Goal: Task Accomplishment & Management: Use online tool/utility

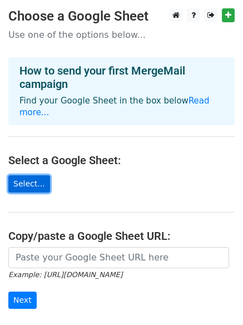
click at [19, 175] on link "Select..." at bounding box center [29, 183] width 42 height 17
click at [166, 168] on main "Choose a Google Sheet Use one of the options below... How to send your first Me…" at bounding box center [121, 188] width 243 height 360
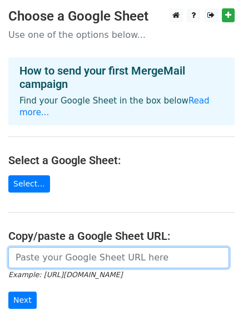
click at [135, 249] on input "url" at bounding box center [118, 257] width 221 height 21
paste input "https://docs.google.com/spreadsheets/d/1p3OHGKl_yLlQp-kMLQdUXgtTaciipUBSDXLVVto…"
type input "https://docs.google.com/spreadsheets/d/1p3OHGKl_yLlQp-kMLQdUXgtTaciipUBSDXLVVto…"
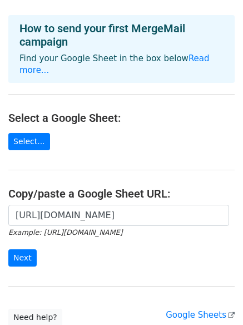
scroll to position [56, 0]
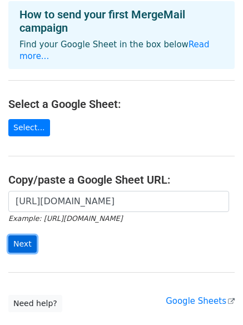
click at [16, 235] on input "Next" at bounding box center [22, 243] width 28 height 17
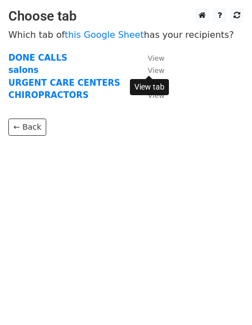
click at [153, 71] on small "View" at bounding box center [155, 70] width 17 height 8
click at [18, 70] on strong "salons" at bounding box center [23, 70] width 30 height 10
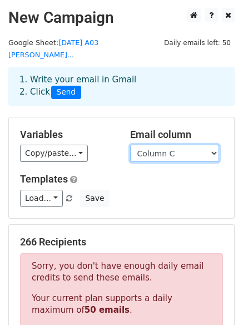
click at [174, 145] on select "Column A Column B Column C Column D Column E Column F Column G Column H Column …" at bounding box center [174, 153] width 89 height 17
drag, startPoint x: 167, startPoint y: 140, endPoint x: 104, endPoint y: 51, distance: 109.3
click at [167, 145] on select "Column A Column B Column C Column D Column E Column F Column G Column H Column …" at bounding box center [174, 153] width 89 height 17
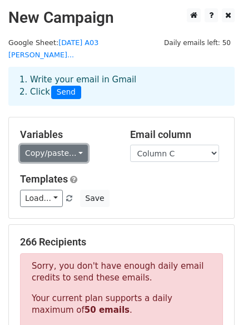
click at [68, 145] on link "Copy/paste..." at bounding box center [54, 153] width 68 height 17
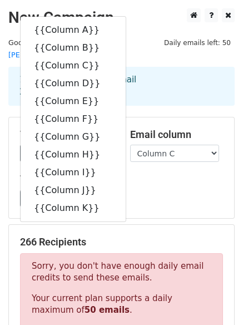
click at [142, 193] on div "Load... No templates saved Save" at bounding box center [122, 198] width 220 height 17
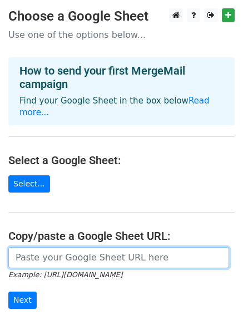
paste input "https://docs.google.com/spreadsheets/d/1p3OHGKl_yLlQp-kMLQdUXgtTaciipUBSDXLVVto…"
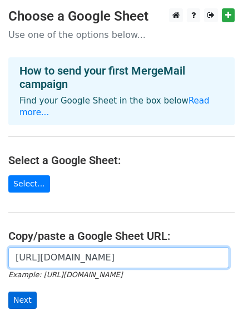
type input "https://docs.google.com/spreadsheets/d/1p3OHGKl_yLlQp-kMLQdUXgtTaciipUBSDXLVVto…"
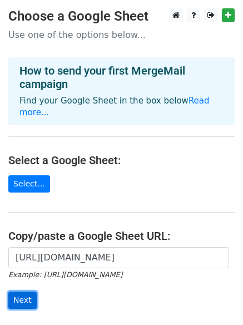
scroll to position [0, 0]
click at [19, 292] on input "Next" at bounding box center [22, 300] width 28 height 17
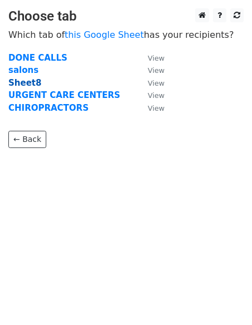
click at [26, 81] on strong "Sheet8" at bounding box center [24, 83] width 33 height 10
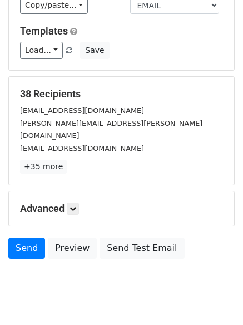
scroll to position [151, 0]
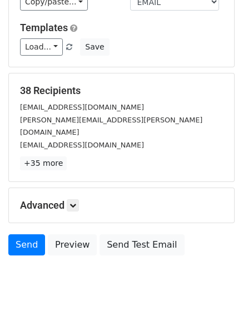
click at [61, 199] on h5 "Advanced" at bounding box center [121, 205] width 203 height 12
click at [72, 202] on icon at bounding box center [73, 205] width 7 height 7
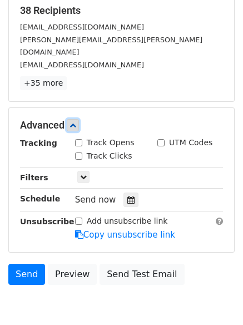
scroll to position [229, 0]
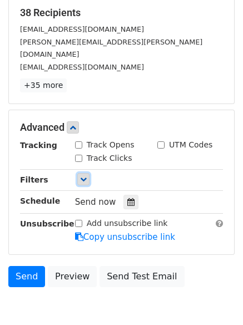
click at [82, 176] on icon at bounding box center [83, 179] width 7 height 7
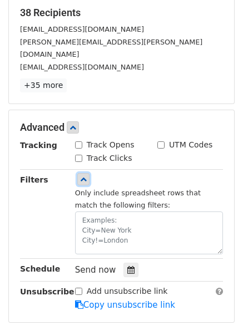
click at [82, 176] on icon at bounding box center [83, 179] width 7 height 7
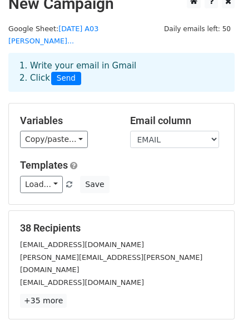
scroll to position [8, 0]
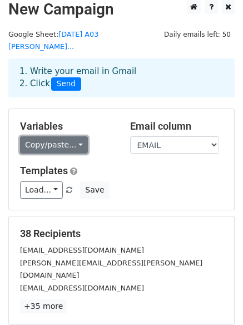
click at [68, 136] on link "Copy/paste..." at bounding box center [54, 144] width 68 height 17
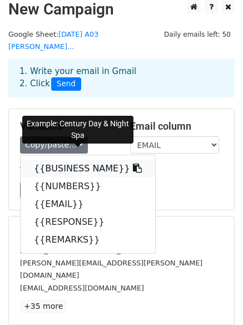
click at [66, 160] on link "{{BUSINESS NAME}}" at bounding box center [88, 169] width 135 height 18
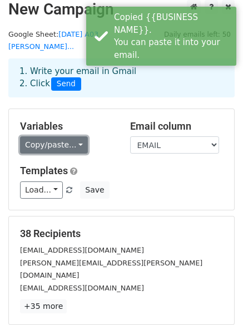
click at [58, 136] on link "Copy/paste..." at bounding box center [54, 144] width 68 height 17
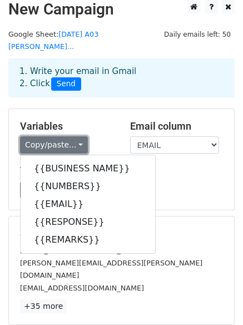
click at [57, 136] on link "Copy/paste..." at bounding box center [54, 144] width 68 height 17
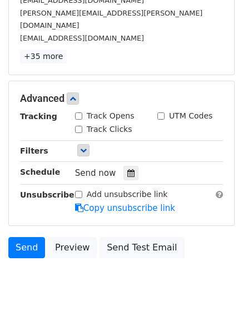
scroll to position [260, 0]
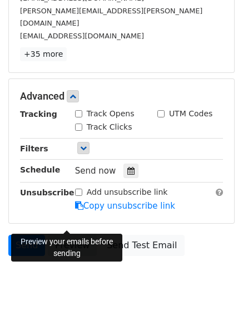
click at [62, 235] on link "Preview" at bounding box center [72, 245] width 49 height 21
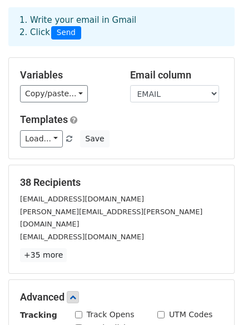
scroll to position [56, 0]
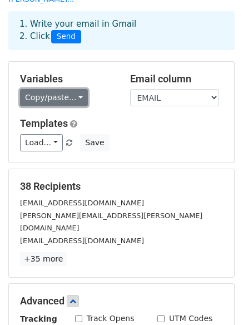
click at [67, 89] on link "Copy/paste..." at bounding box center [54, 97] width 68 height 17
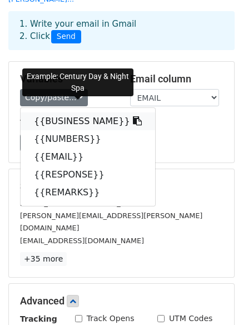
click at [59, 115] on link "{{BUSINESS NAME}}" at bounding box center [88, 121] width 135 height 18
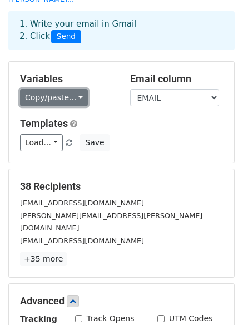
click at [70, 89] on link "Copy/paste..." at bounding box center [54, 97] width 68 height 17
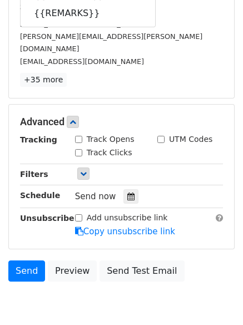
scroll to position [240, 0]
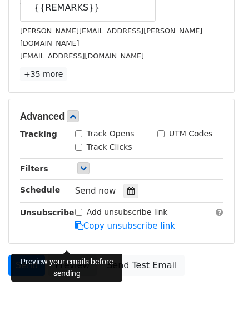
click at [66, 255] on link "Preview" at bounding box center [72, 265] width 49 height 21
